Goal: Book appointment/travel/reservation

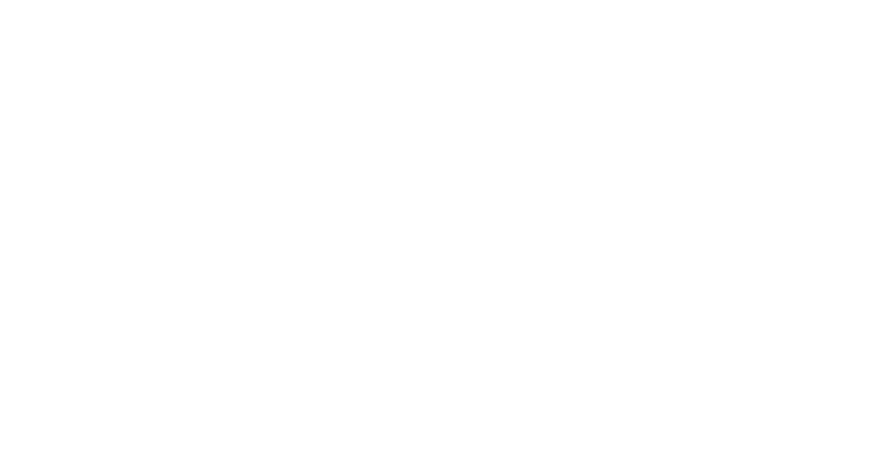
click at [0, 0] on html at bounding box center [0, 0] width 0 height 0
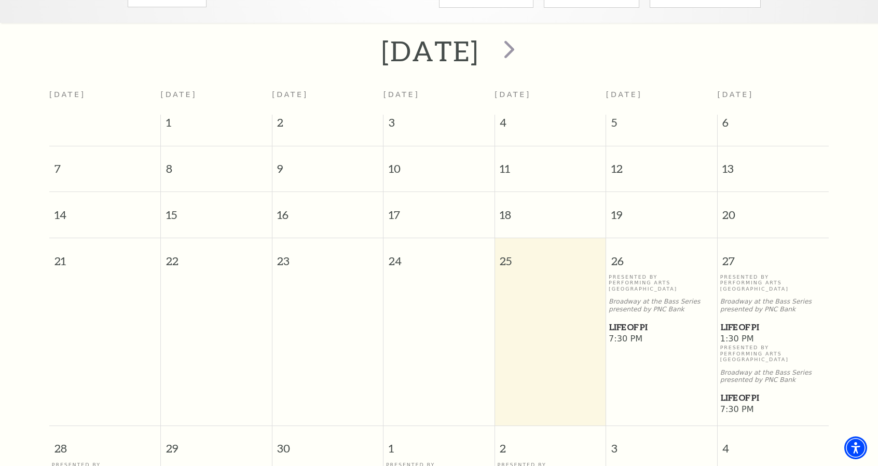
scroll to position [39, 0]
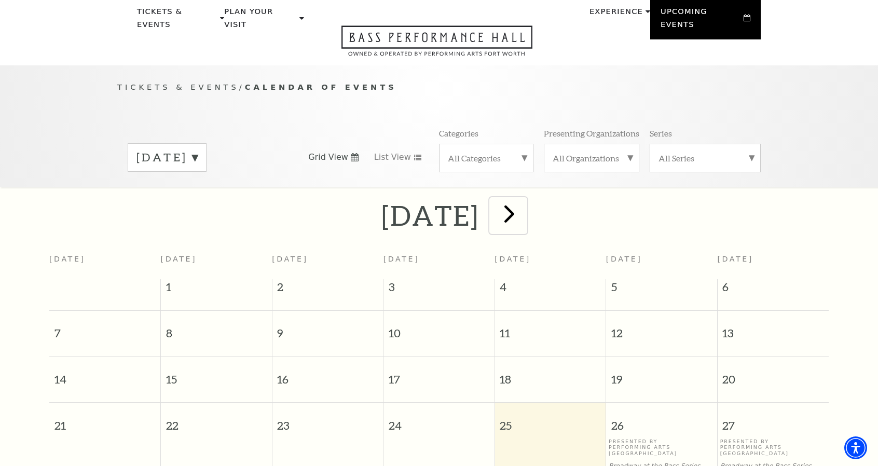
click at [524, 203] on span "next" at bounding box center [510, 214] width 30 height 30
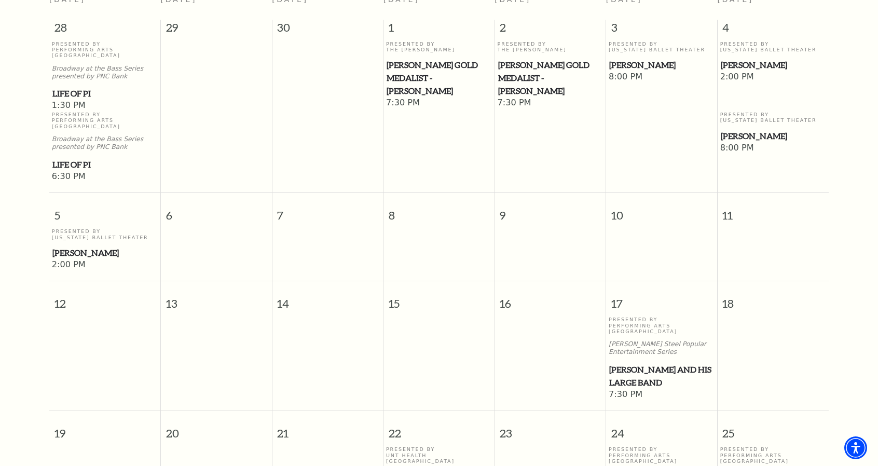
scroll to position [143, 0]
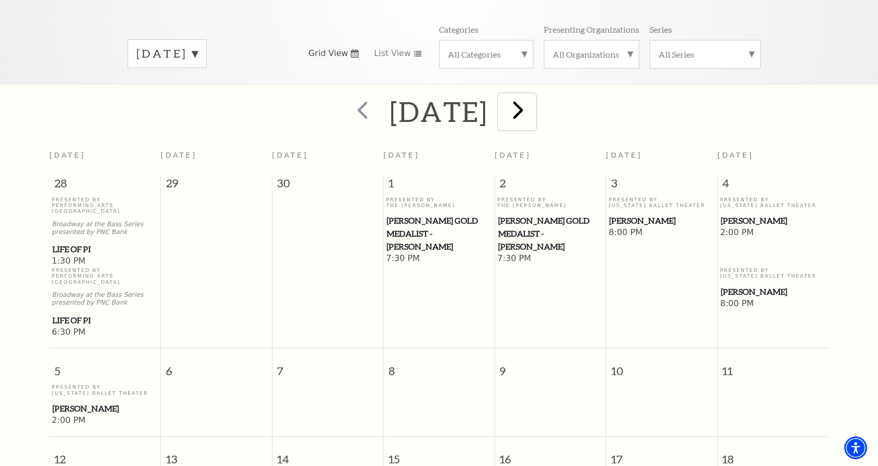
click at [533, 108] on span "next" at bounding box center [519, 110] width 30 height 30
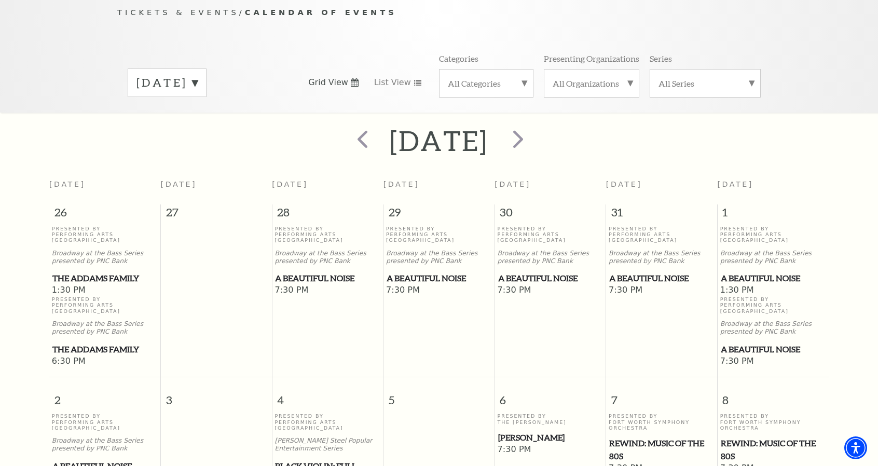
scroll to position [247, 0]
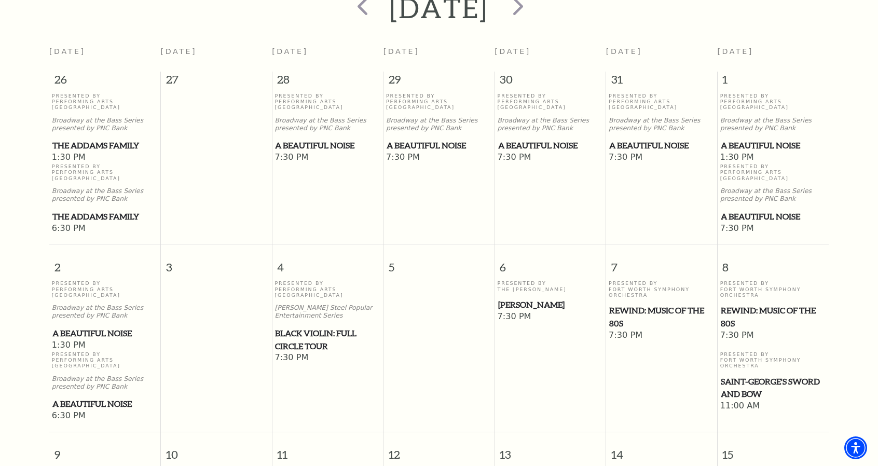
drag, startPoint x: 13, startPoint y: 224, endPoint x: 15, endPoint y: 191, distance: 33.2
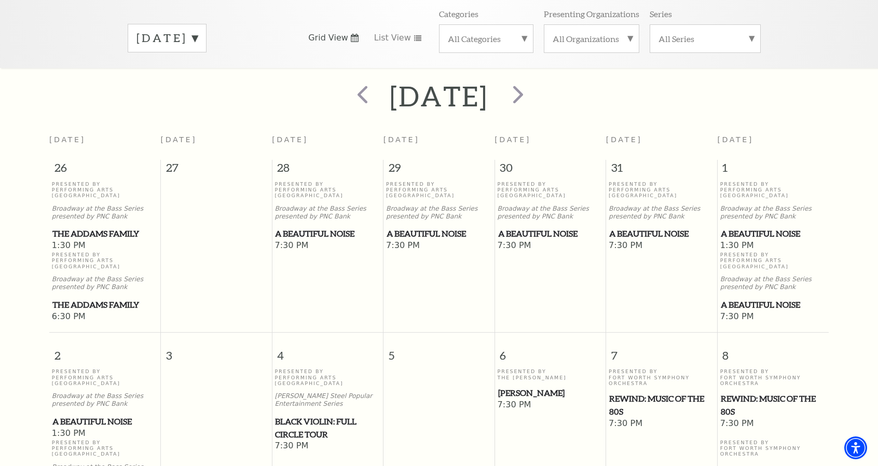
scroll to position [0, 0]
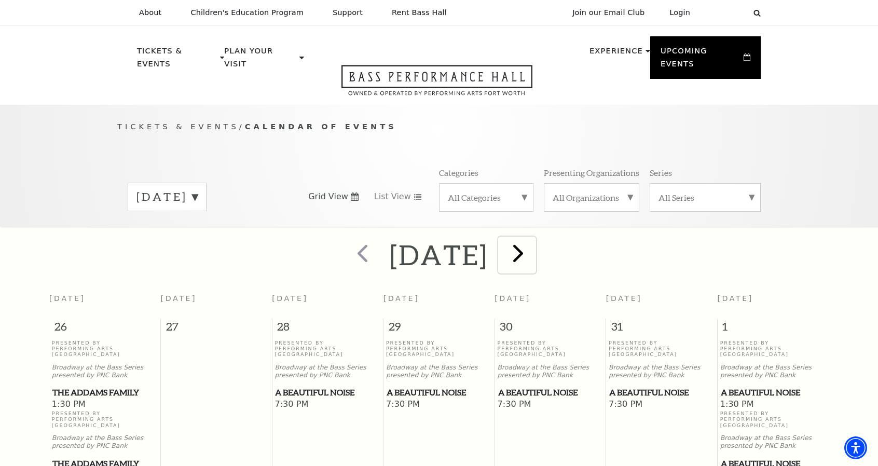
click at [533, 246] on span "next" at bounding box center [519, 253] width 30 height 30
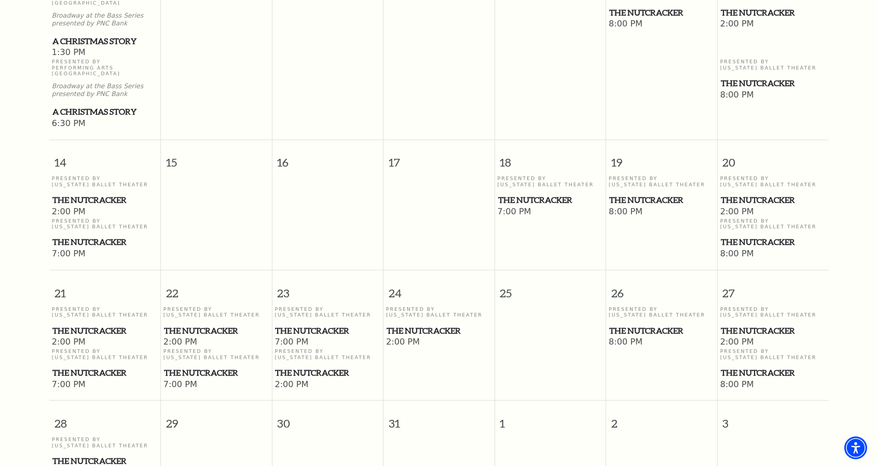
scroll to position [507, 0]
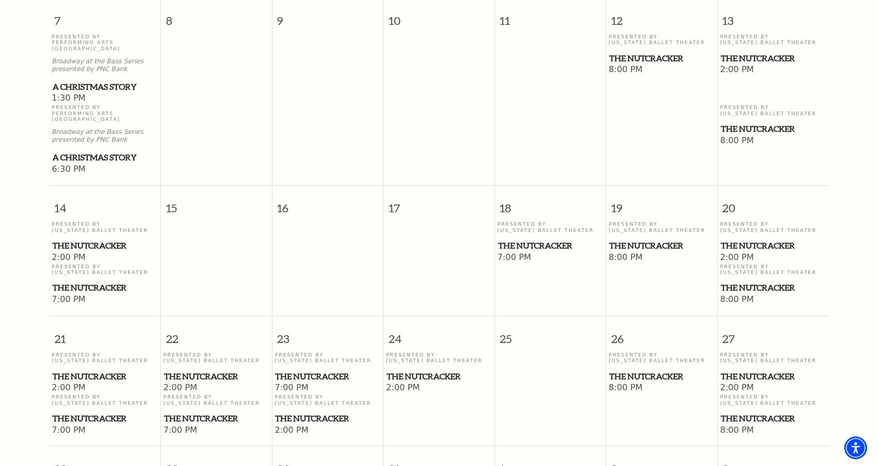
click at [747, 281] on span "The Nutcracker" at bounding box center [773, 287] width 105 height 13
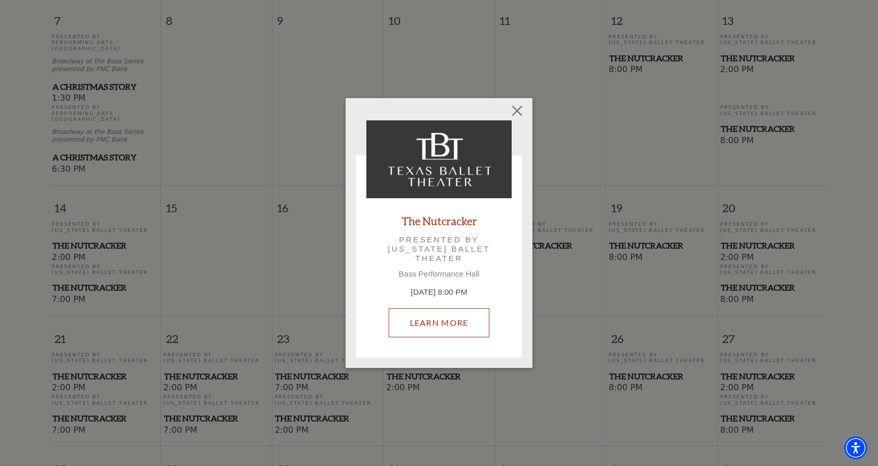
click at [471, 318] on link "Learn More" at bounding box center [439, 322] width 101 height 29
click at [513, 116] on button "Close" at bounding box center [518, 111] width 20 height 20
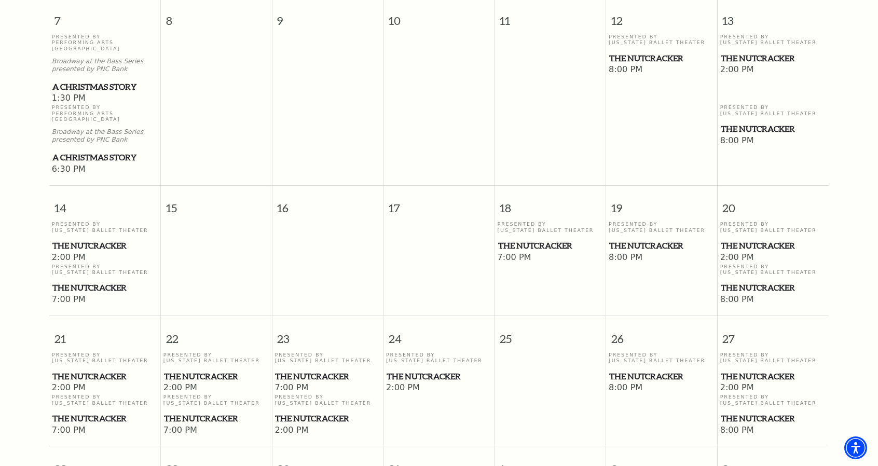
click at [120, 151] on span "A Christmas Story" at bounding box center [104, 157] width 105 height 13
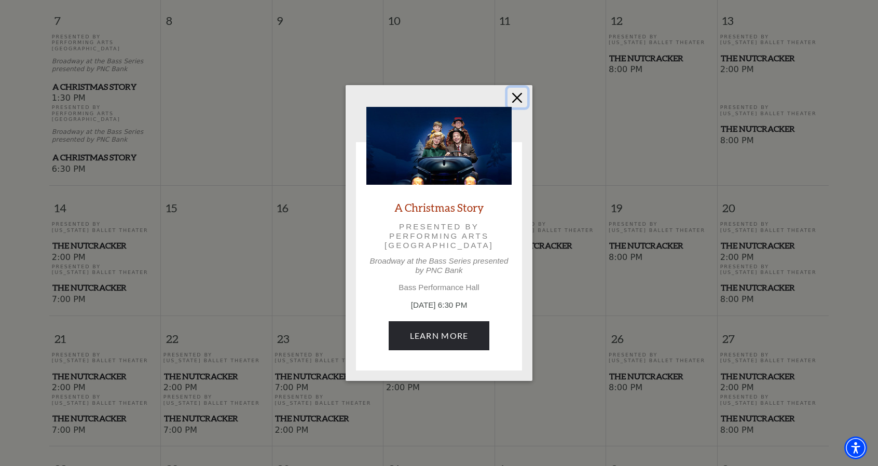
click at [519, 102] on button "Close" at bounding box center [518, 98] width 20 height 20
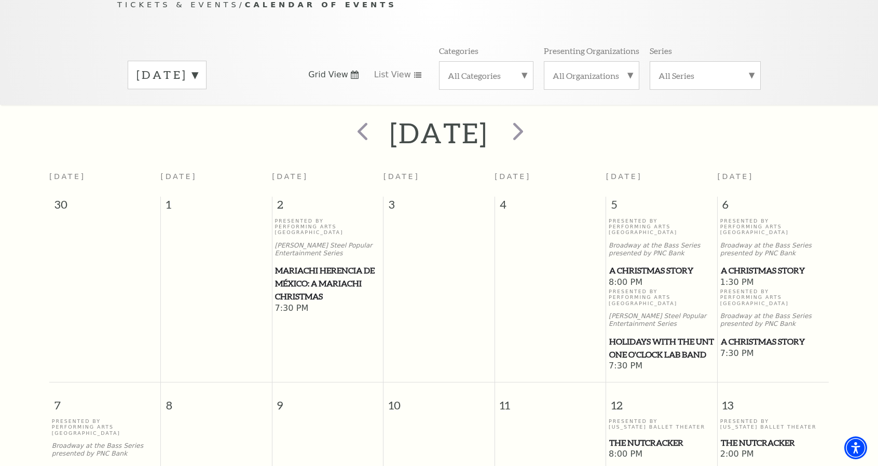
scroll to position [91, 0]
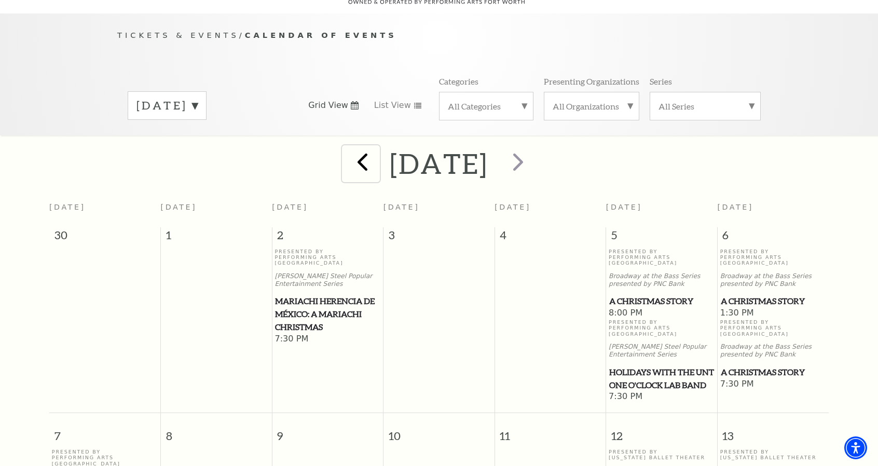
click at [348, 147] on span "prev" at bounding box center [363, 162] width 30 height 30
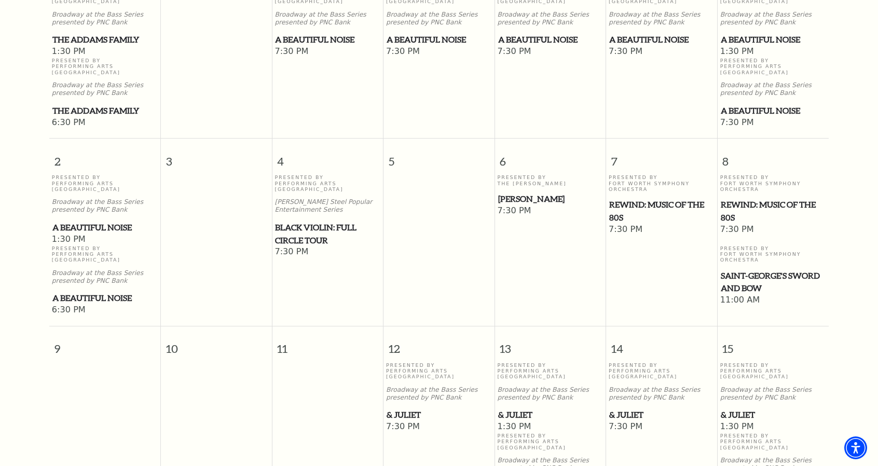
scroll to position [197, 0]
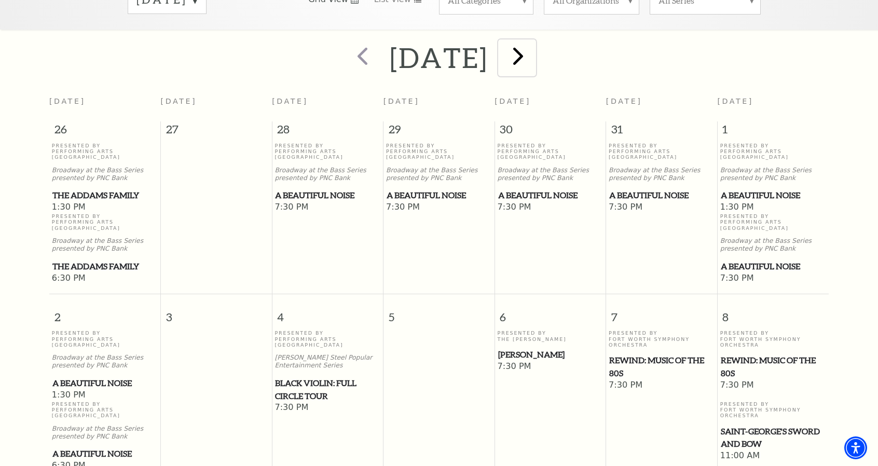
click at [533, 47] on span "next" at bounding box center [519, 56] width 30 height 30
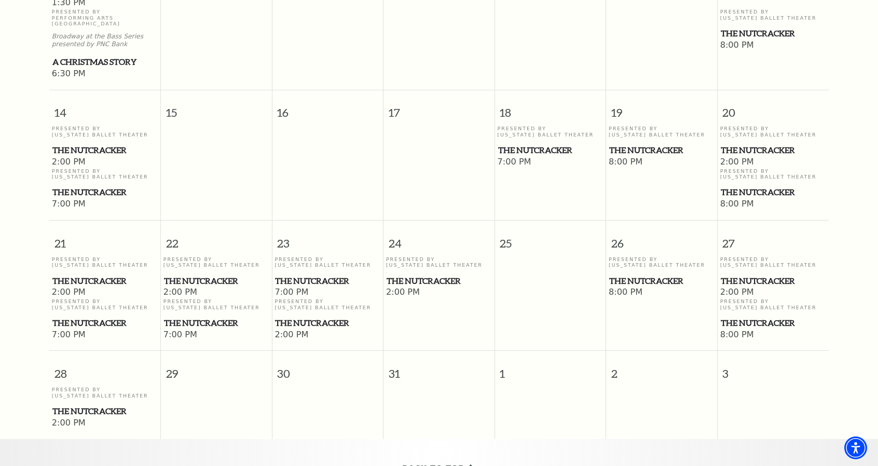
scroll to position [610, 0]
